Goal: Information Seeking & Learning: Learn about a topic

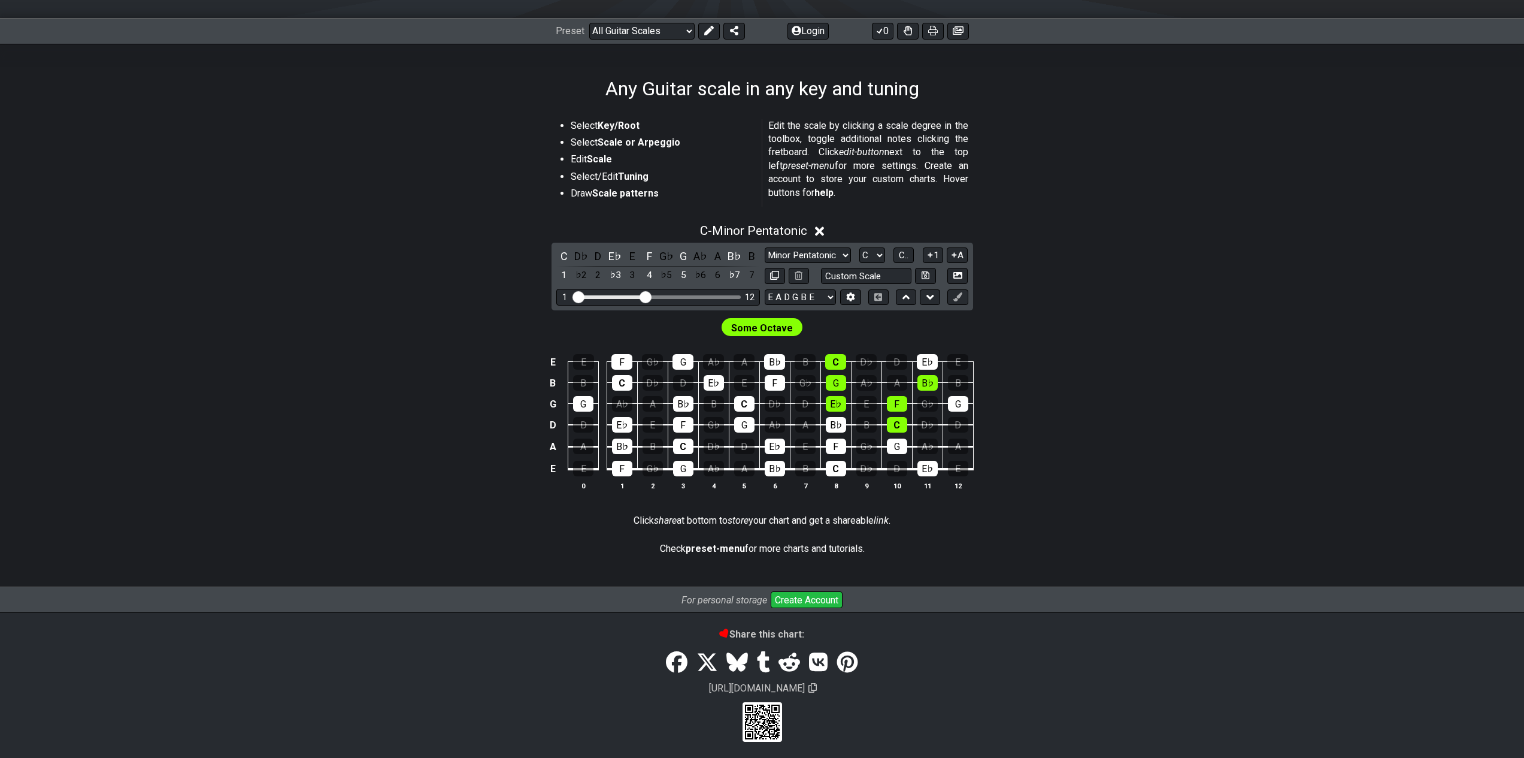
scroll to position [156, 0]
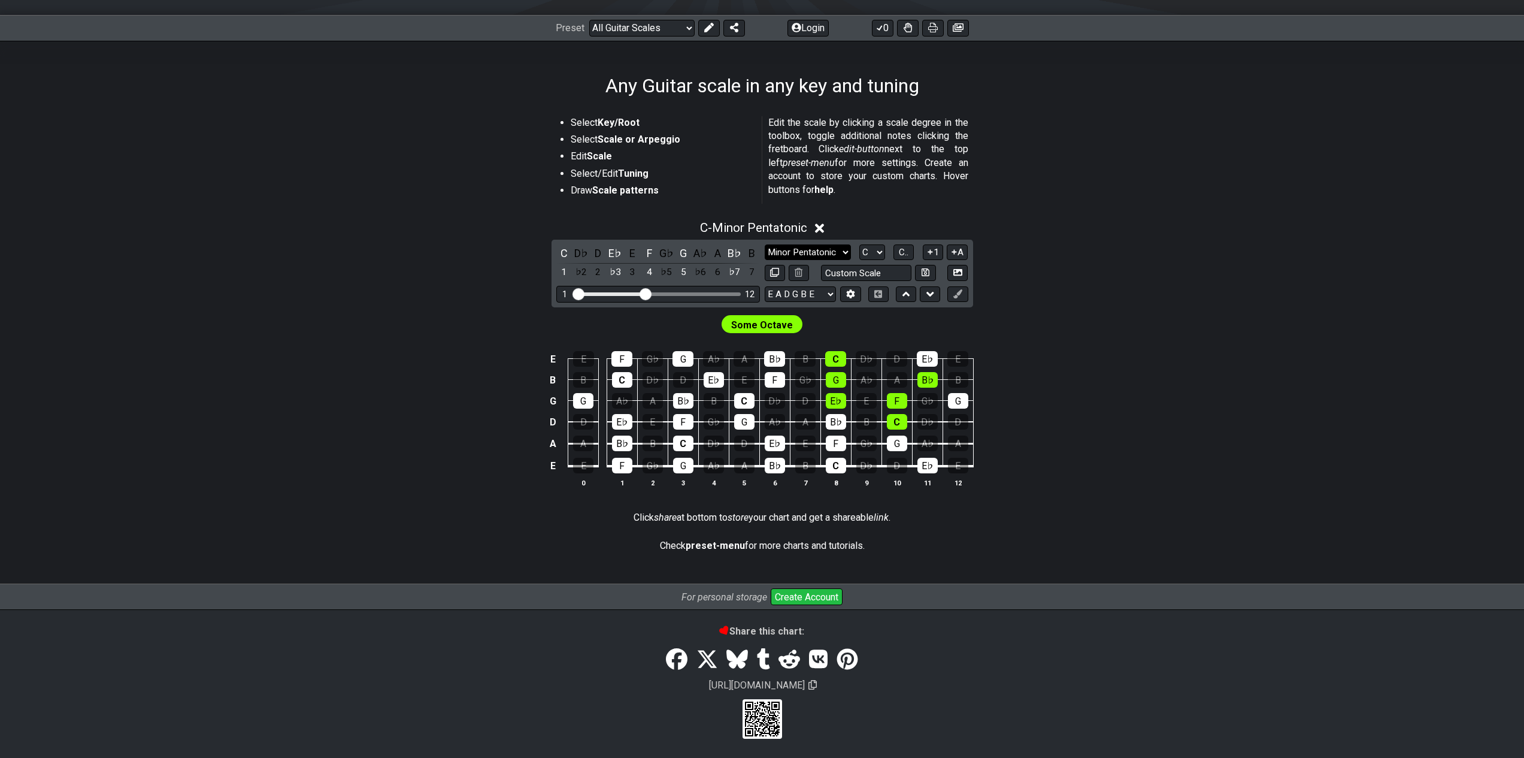
click at [795, 251] on select "Minor Pentatonic Root Minor Pentatonic Major Pentatonic Minor Blues Major Blues…" at bounding box center [808, 252] width 86 height 16
click at [793, 250] on select "Minor Pentatonic Root Minor Pentatonic Major Pentatonic Minor Blues Major Blues…" at bounding box center [808, 252] width 86 height 16
click at [721, 249] on div "A" at bounding box center [718, 253] width 16 height 16
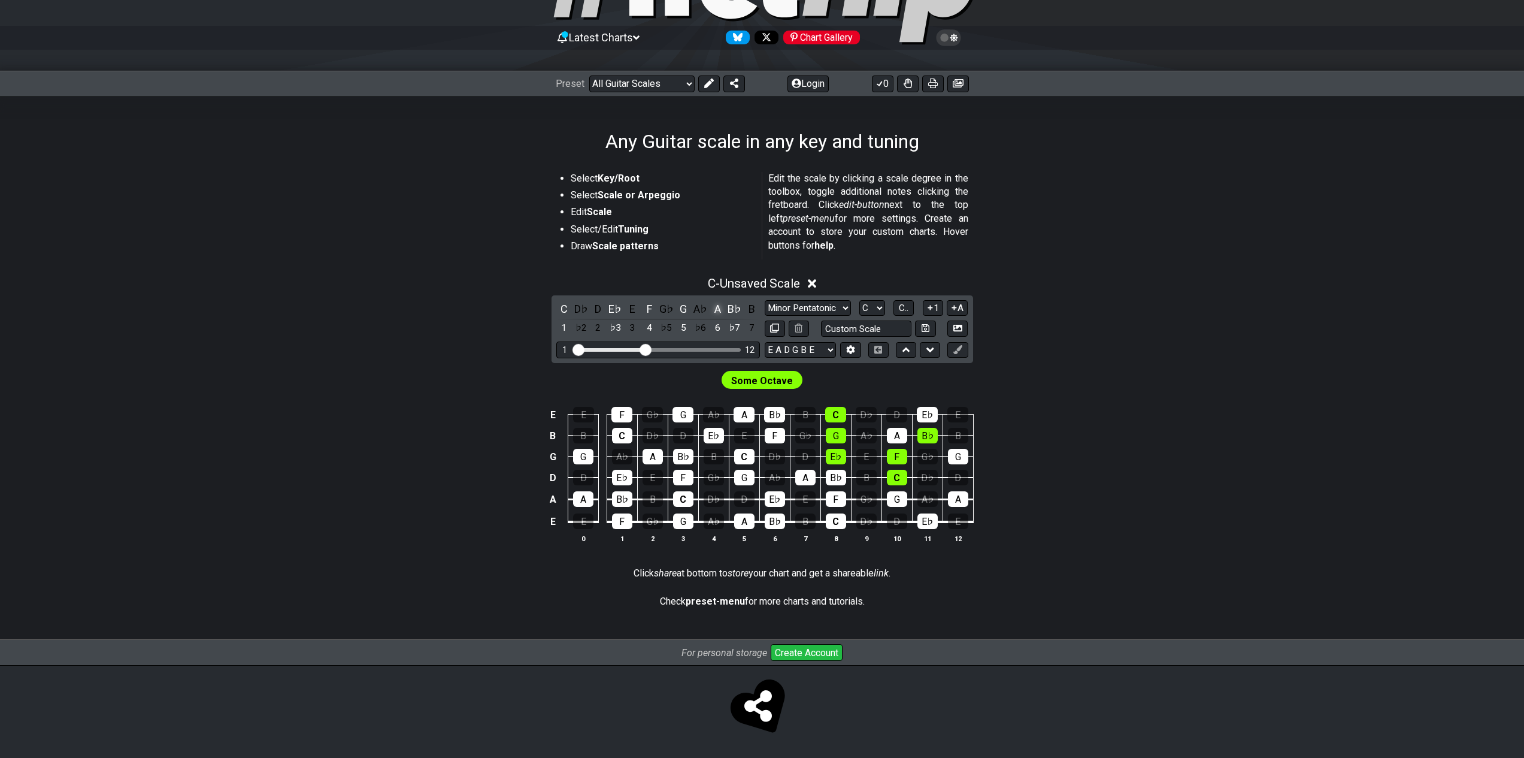
scroll to position [99, 0]
click at [715, 311] on div "A" at bounding box center [718, 309] width 16 height 16
click at [716, 311] on div "A" at bounding box center [718, 309] width 16 height 16
click at [792, 310] on select "Minor Pentatonic Root Minor Pentatonic Major Pentatonic Minor Blues Major Blues…" at bounding box center [808, 308] width 86 height 16
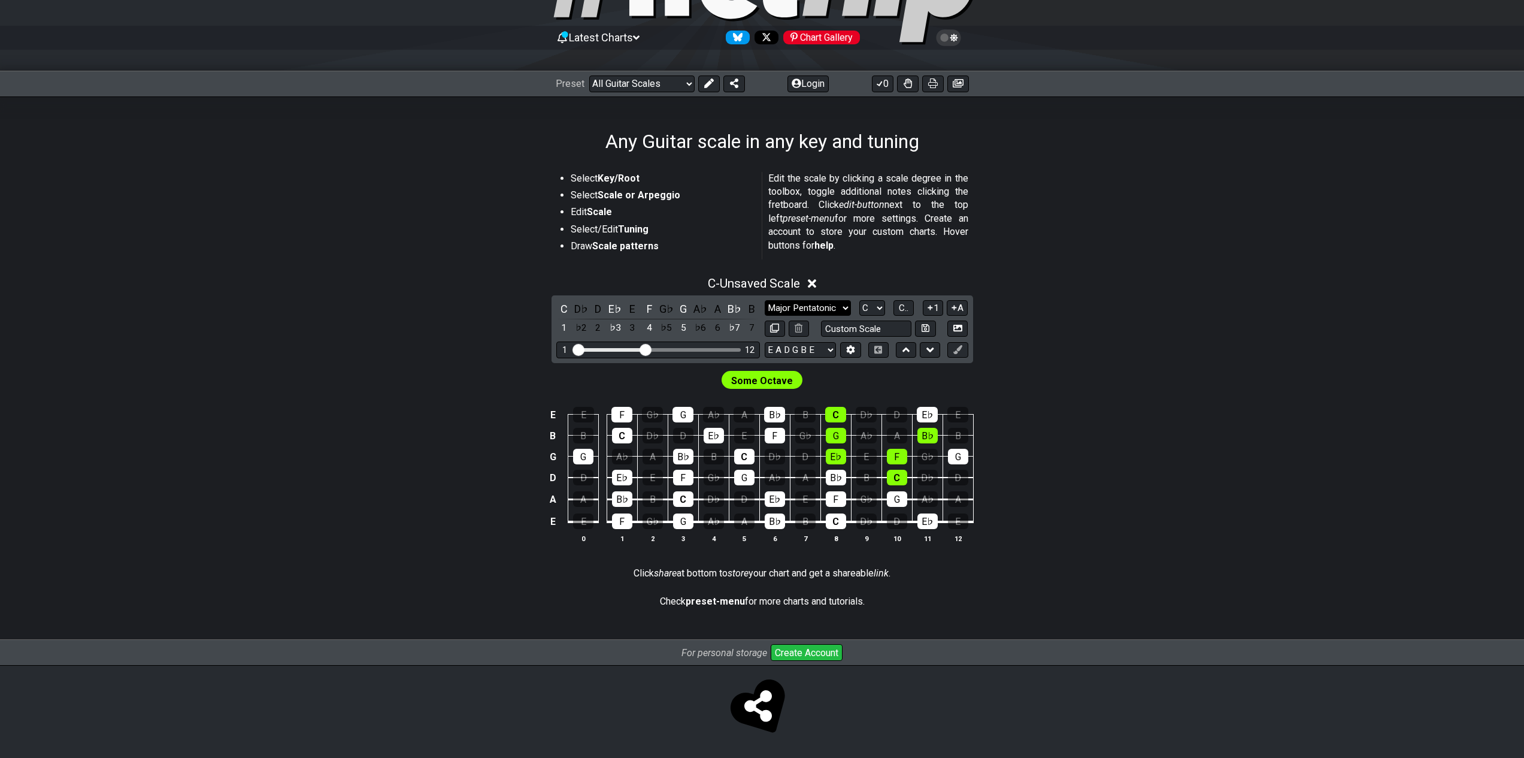
click at [765, 300] on select "Minor Pentatonic Root Minor Pentatonic Major Pentatonic Minor Blues Major Blues…" at bounding box center [808, 308] width 86 height 16
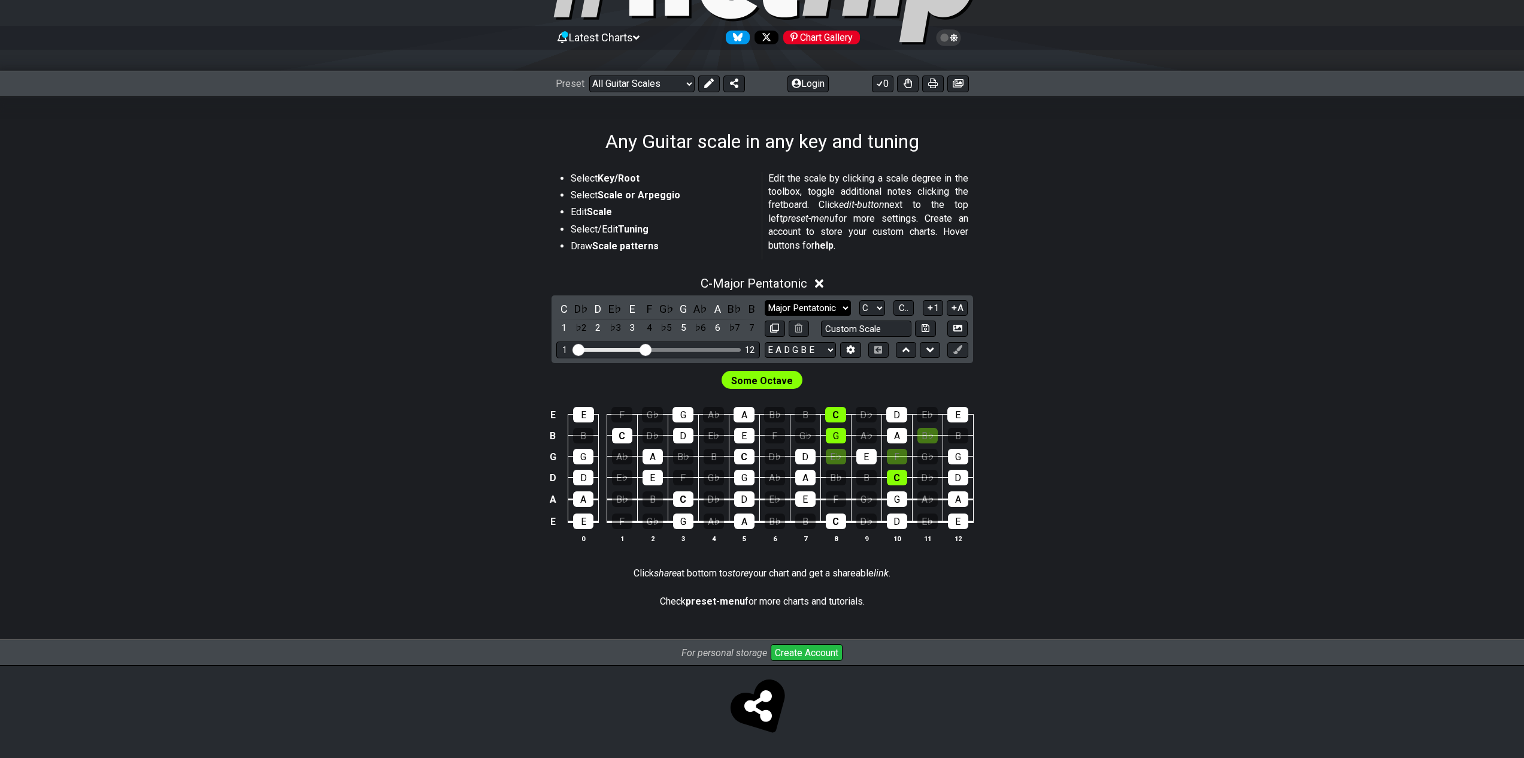
click at [819, 307] on select "Minor Pentatonic Root Minor Pentatonic Major Pentatonic Minor Blues Major Blues…" at bounding box center [808, 308] width 86 height 16
select select "Minor Pentatonic"
click at [765, 300] on select "Minor Pentatonic Root Minor Pentatonic Major Pentatonic Minor Blues Major Blues…" at bounding box center [808, 308] width 86 height 16
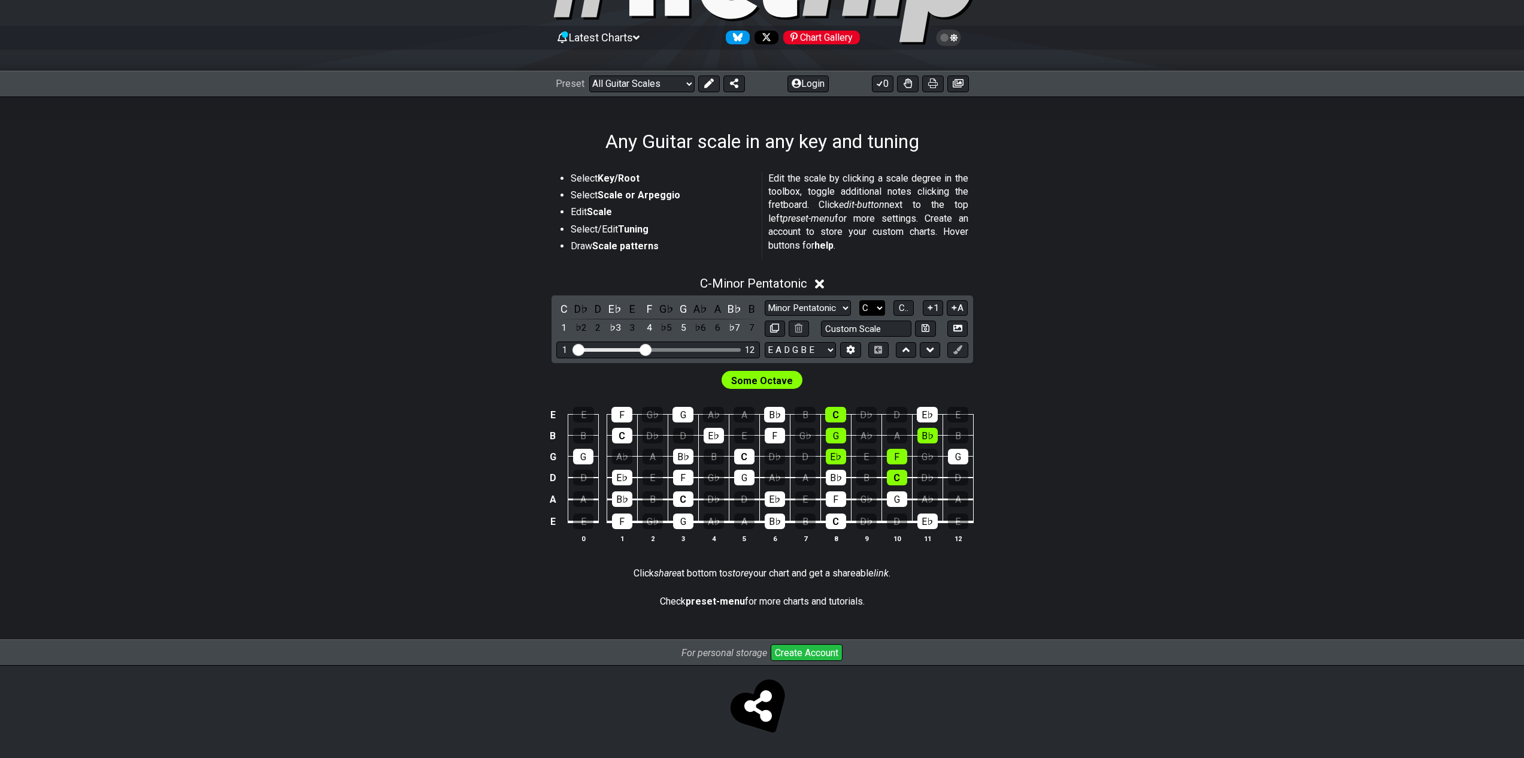
click at [874, 301] on select "A♭ A A♯ B♭ B C C♯ D♭ D D♯ E♭ E F F♯ G♭ G G♯" at bounding box center [872, 308] width 26 height 16
select select "A"
click at [859, 300] on select "A♭ A A♯ B♭ B C C♯ D♭ D D♯ E♭ E F F♯ G♭ G G♯" at bounding box center [872, 308] width 26 height 16
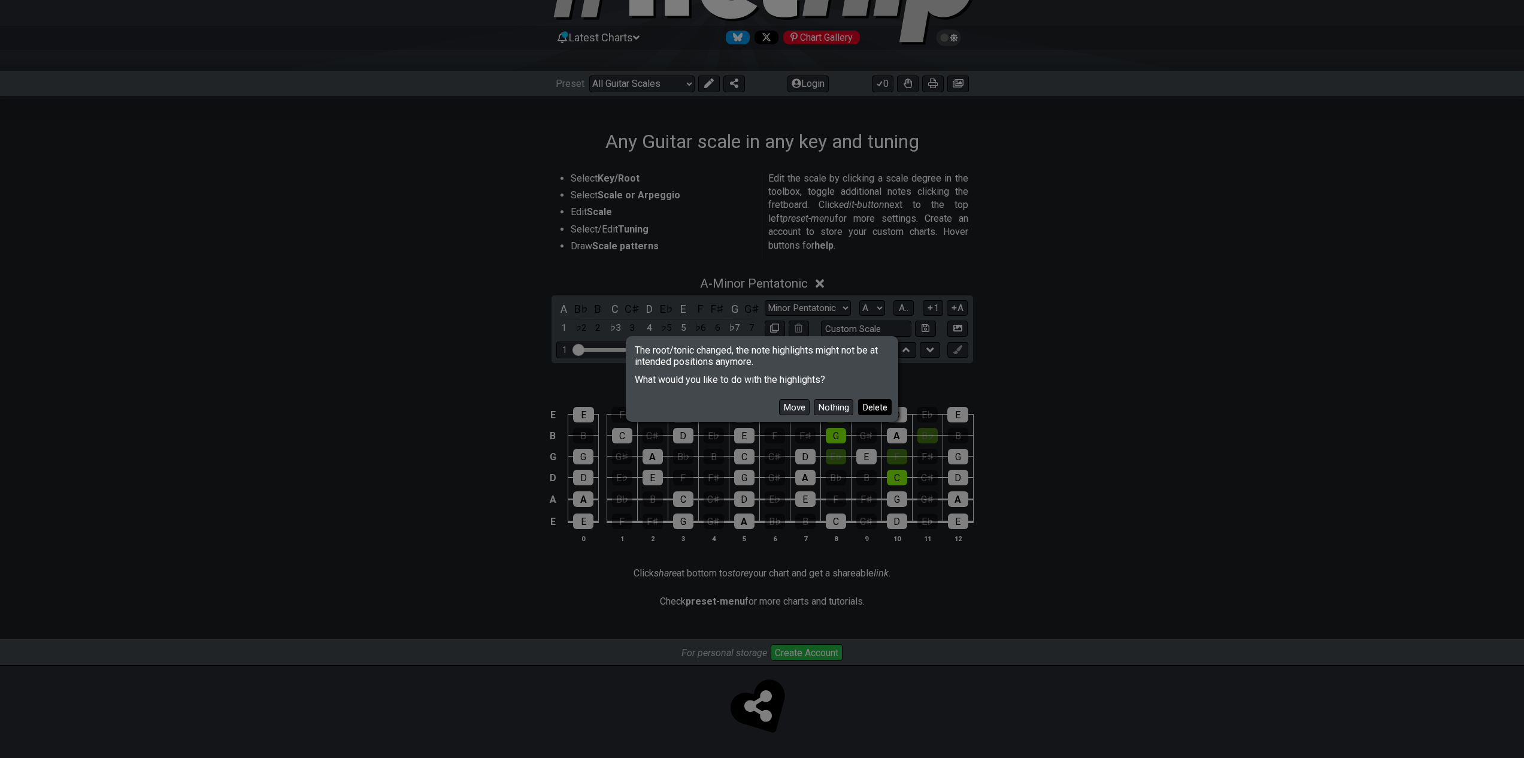
click at [868, 406] on button "Delete" at bounding box center [875, 407] width 34 height 16
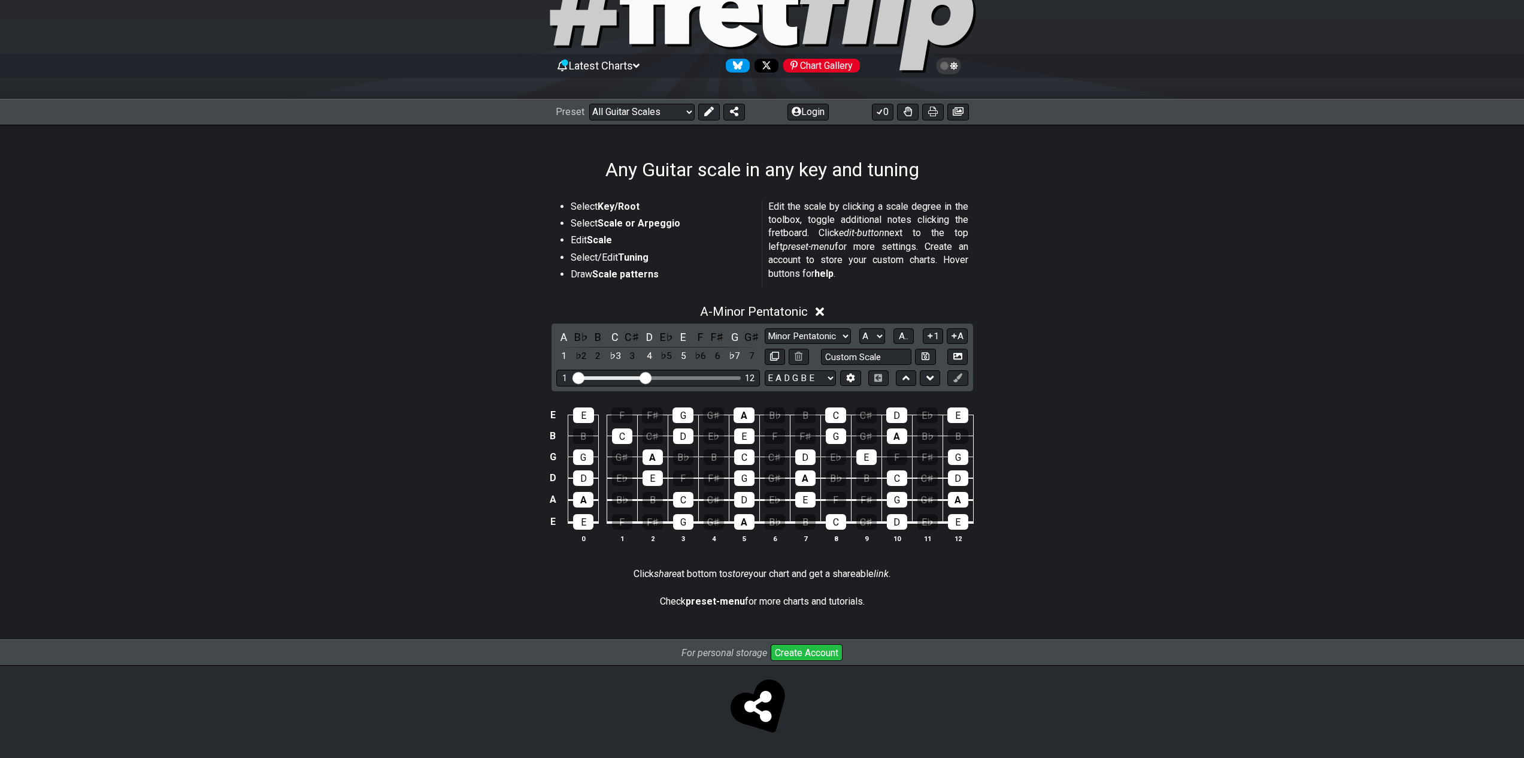
scroll to position [71, 0]
click at [835, 340] on select "Minor Pentatonic Root Minor Pentatonic Major Pentatonic Minor Blues Major Blues…" at bounding box center [808, 336] width 86 height 16
click at [765, 328] on select "Minor Pentatonic Root Minor Pentatonic Major Pentatonic Minor Blues Major Blues…" at bounding box center [808, 336] width 86 height 16
click at [285, 480] on div "Select Key/Root Select Scale or Arpeggio Edit Scale Select/Edit Tuning Draw Sca…" at bounding box center [762, 410] width 1524 height 459
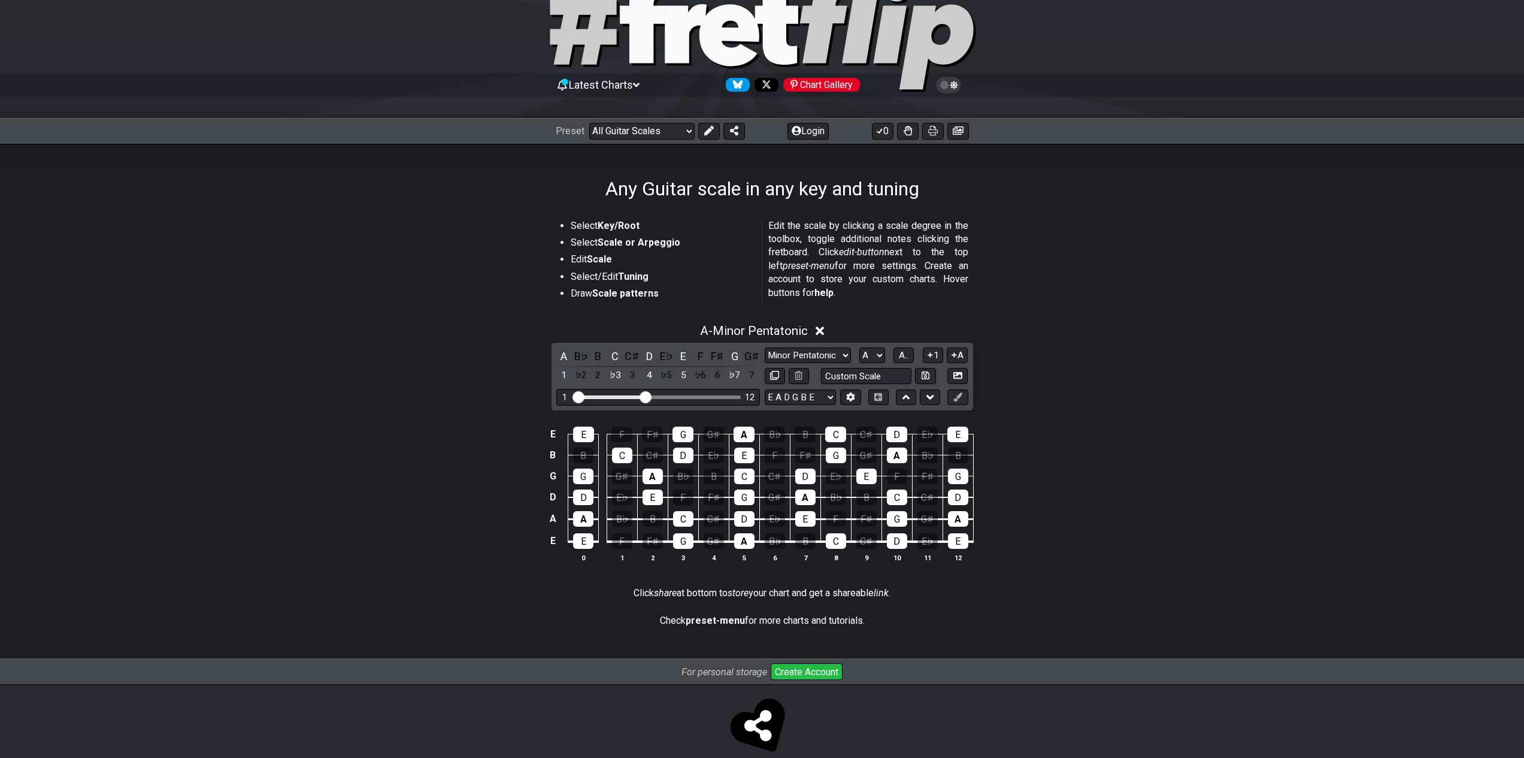
scroll to position [0, 0]
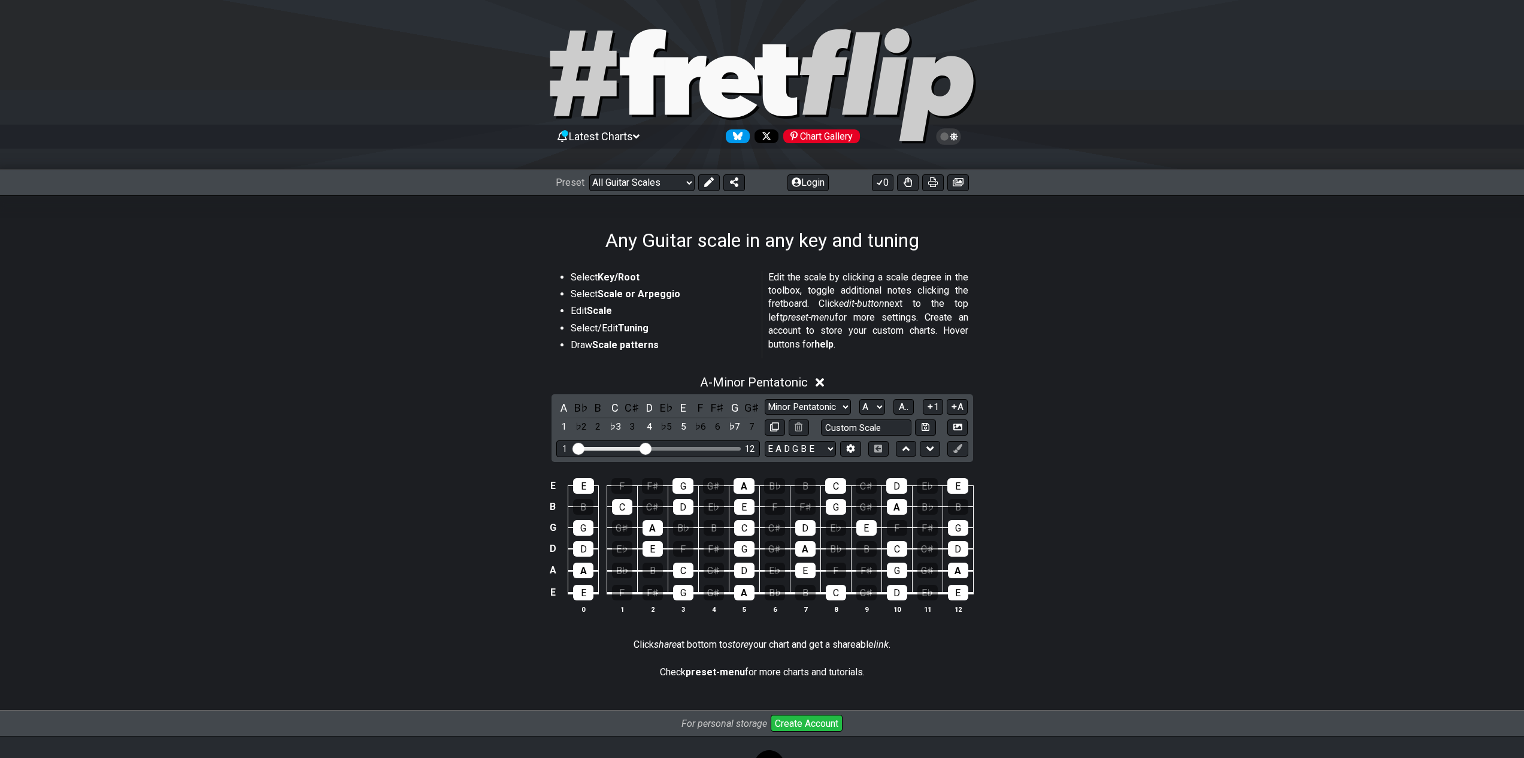
click at [262, 296] on div "Select Key/Root Select Scale or Arpeggio Edit Scale Select/Edit Tuning Draw Sca…" at bounding box center [762, 481] width 1524 height 459
